Goal: Information Seeking & Learning: Learn about a topic

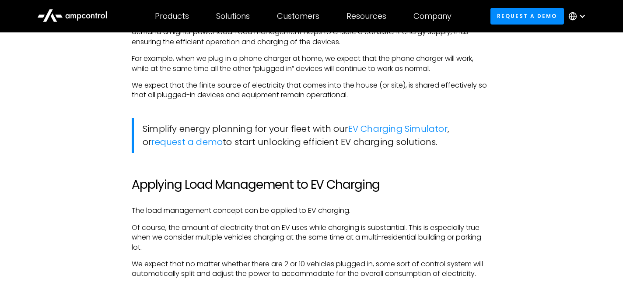
scroll to position [773, 0]
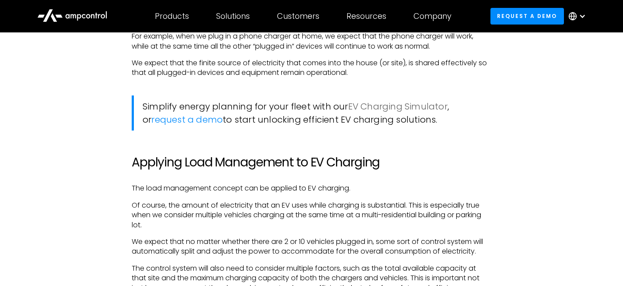
click at [398, 103] on link "EV Charging Simulator" at bounding box center [397, 106] width 99 height 12
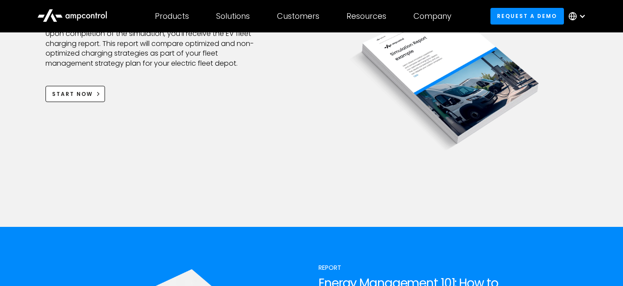
scroll to position [939, 0]
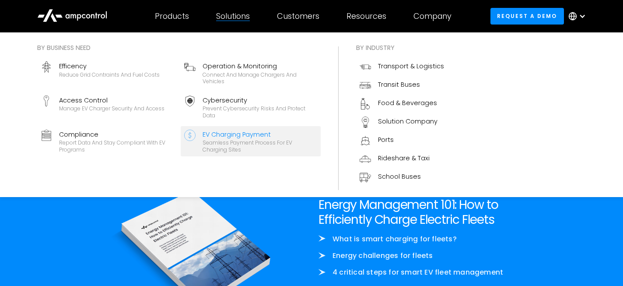
click at [238, 143] on div "Seamless Payment Process for EV Charging Sites" at bounding box center [260, 146] width 115 height 14
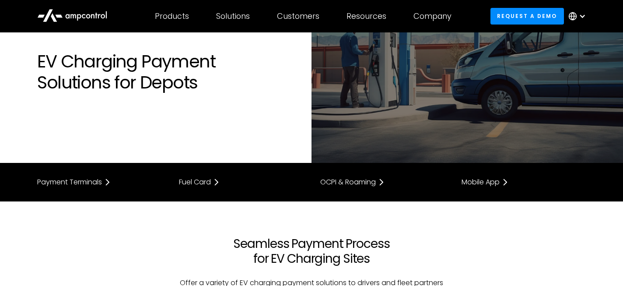
scroll to position [37, 0]
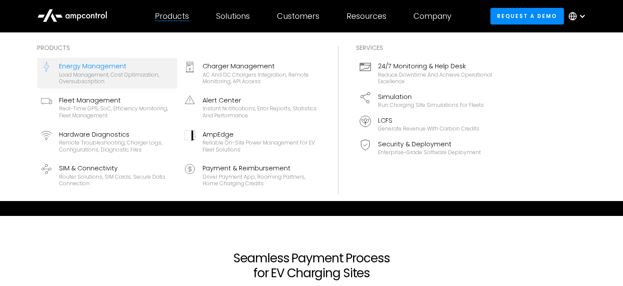
click at [133, 83] on div "Load management, cost optimization, oversubscription" at bounding box center [116, 78] width 115 height 14
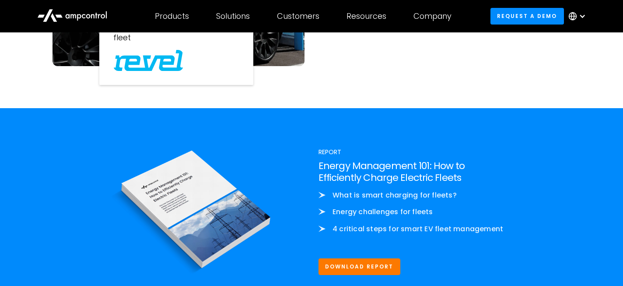
scroll to position [979, 0]
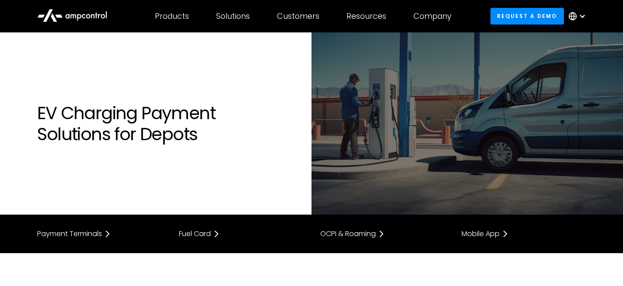
scroll to position [37, 0]
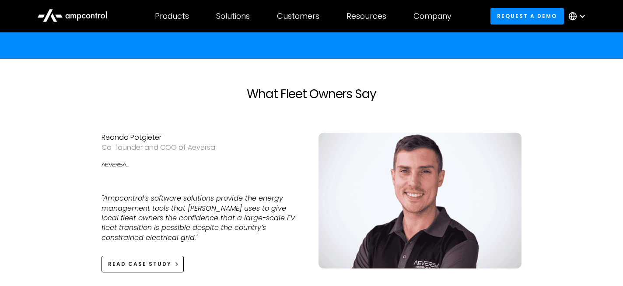
scroll to position [1232, 0]
